Goal: Find specific page/section: Find specific page/section

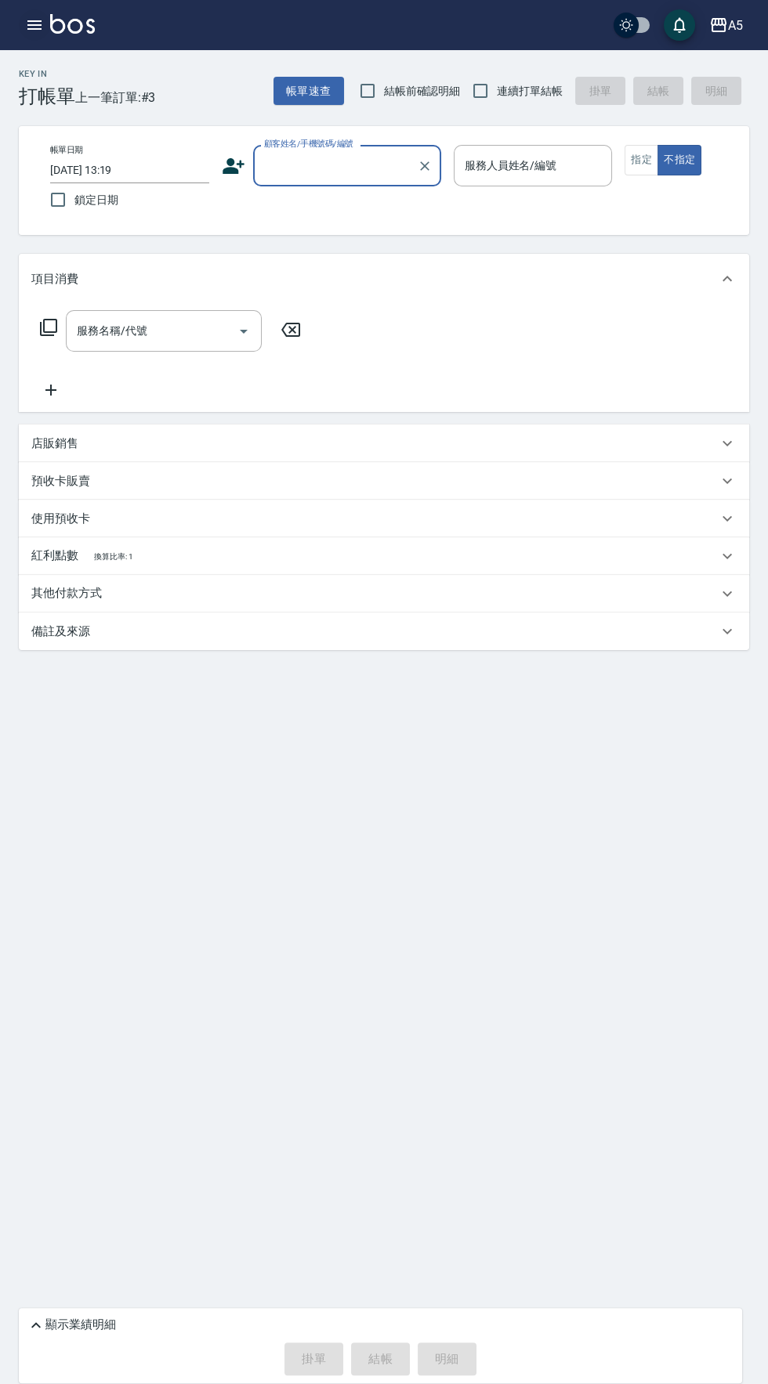
click at [38, 18] on icon "button" at bounding box center [34, 25] width 19 height 19
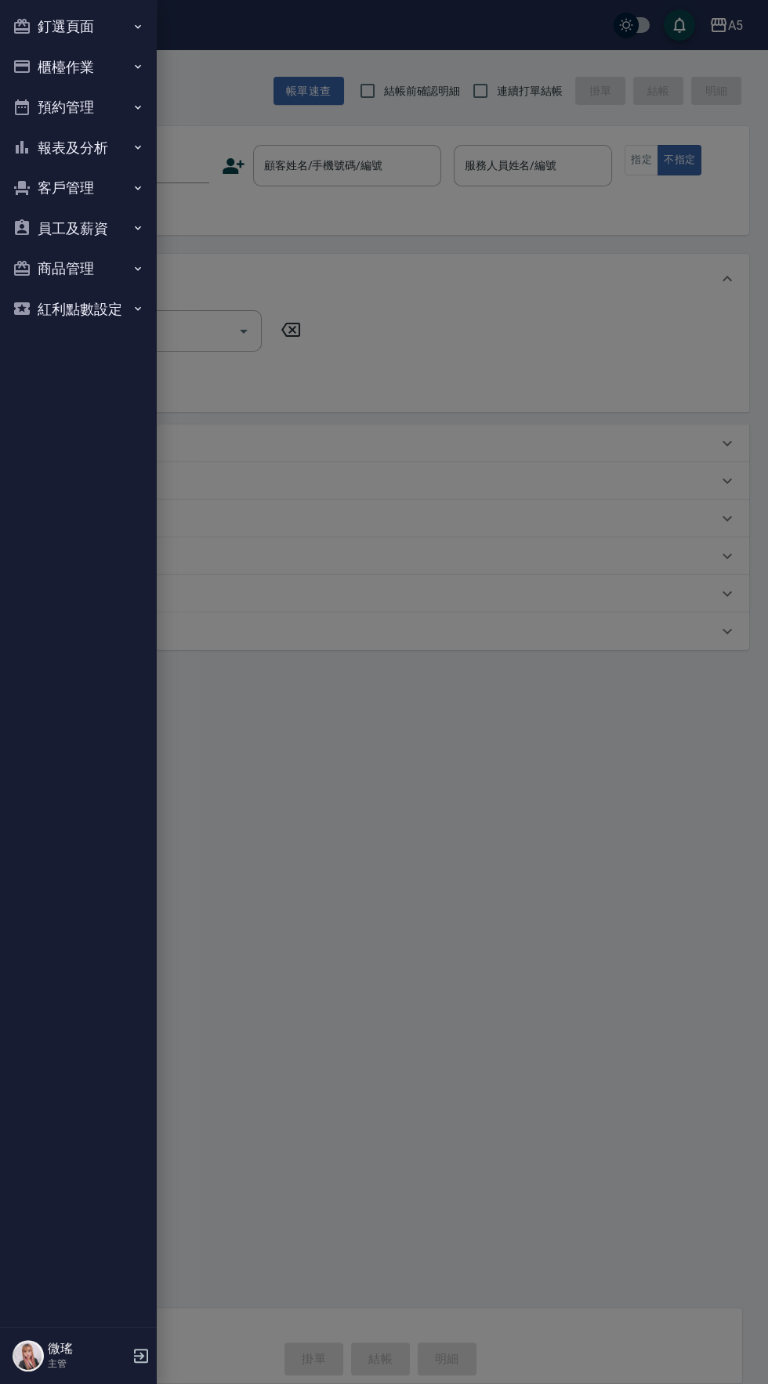
click at [78, 139] on button "報表及分析" at bounding box center [78, 148] width 144 height 41
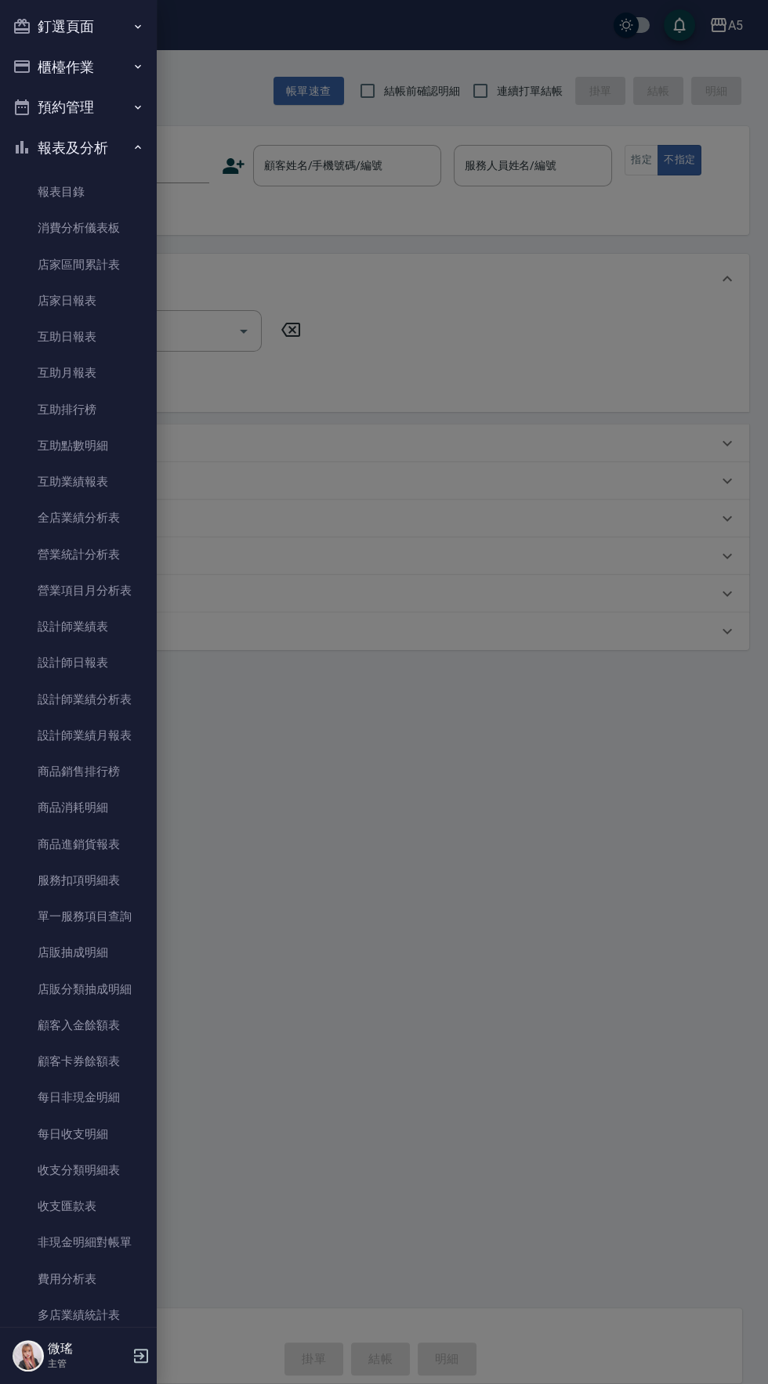
click at [77, 107] on button "預約管理" at bounding box center [78, 107] width 144 height 41
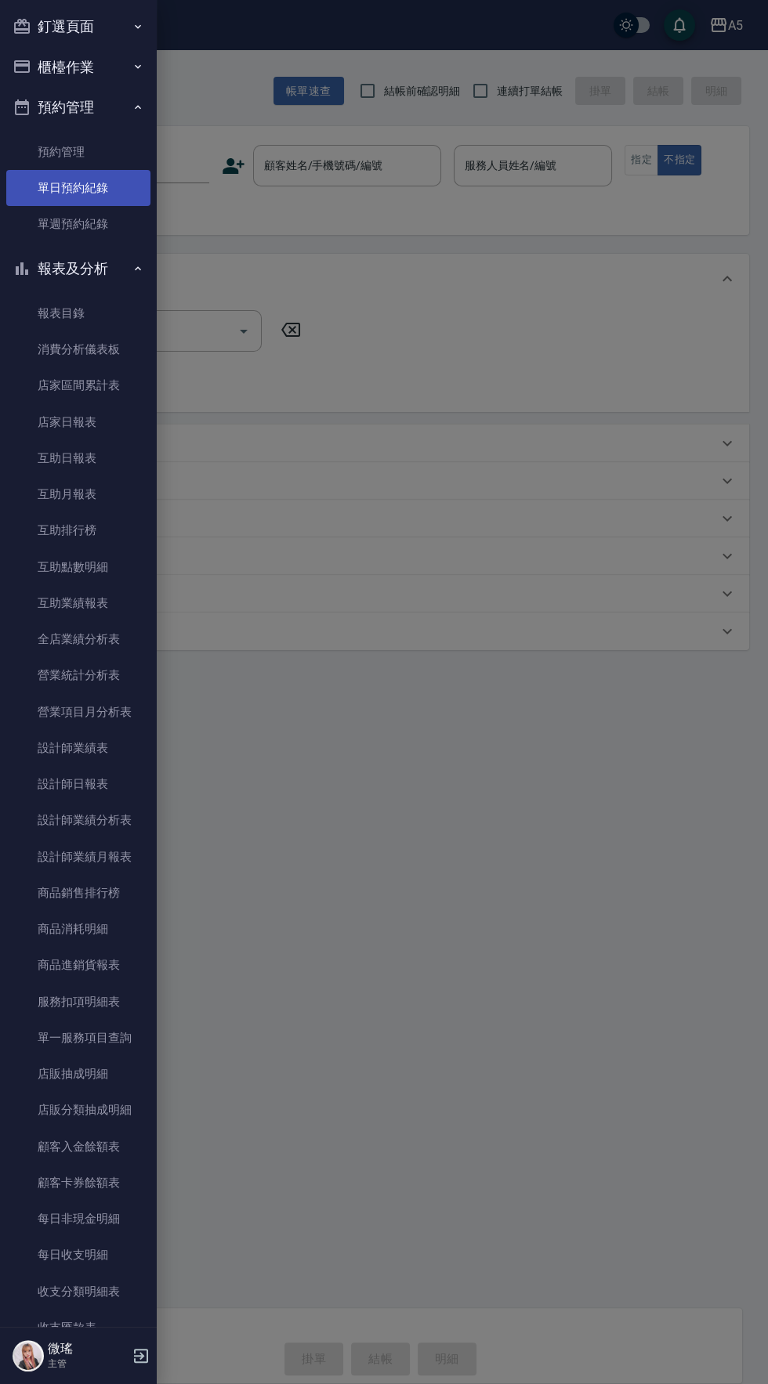
click at [88, 190] on link "單日預約紀錄" at bounding box center [78, 188] width 144 height 36
